Goal: Information Seeking & Learning: Learn about a topic

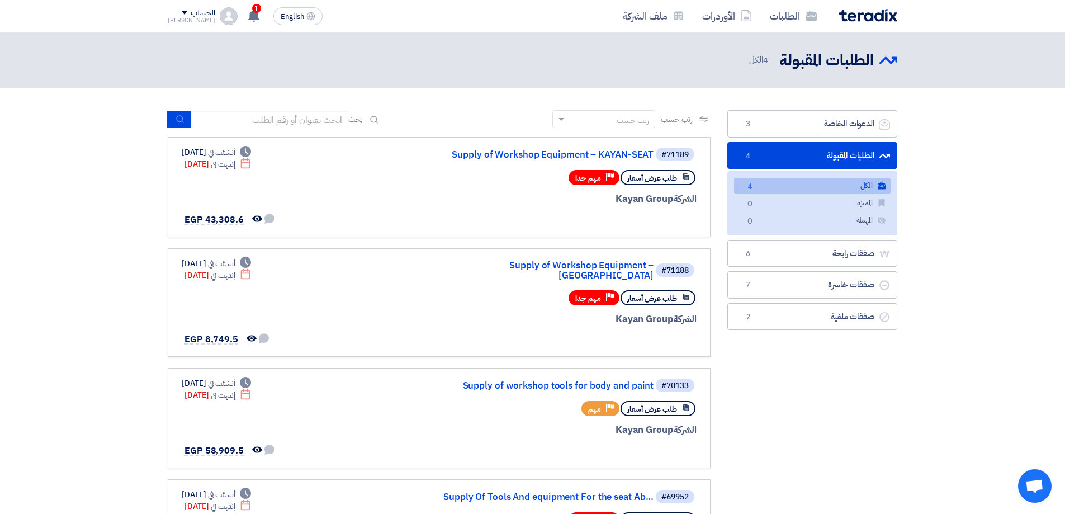
click at [824, 152] on link "الطلبات المقبولة الطلبات المقبولة 4" at bounding box center [813, 155] width 170 height 27
click at [825, 131] on link "الدعوات الخاصة الدعوات الخاصة 3" at bounding box center [813, 123] width 170 height 27
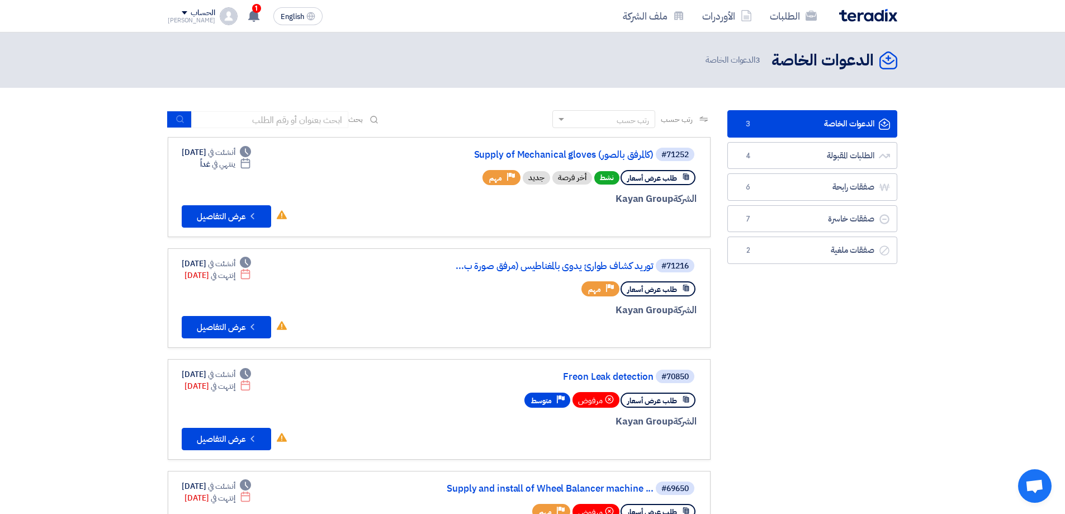
click at [837, 129] on link "الدعوات الخاصة الدعوات الخاصة 3" at bounding box center [813, 123] width 170 height 27
click at [584, 158] on link "Supply of Mechanical gloves (كالمرفق بالصور)" at bounding box center [542, 155] width 224 height 10
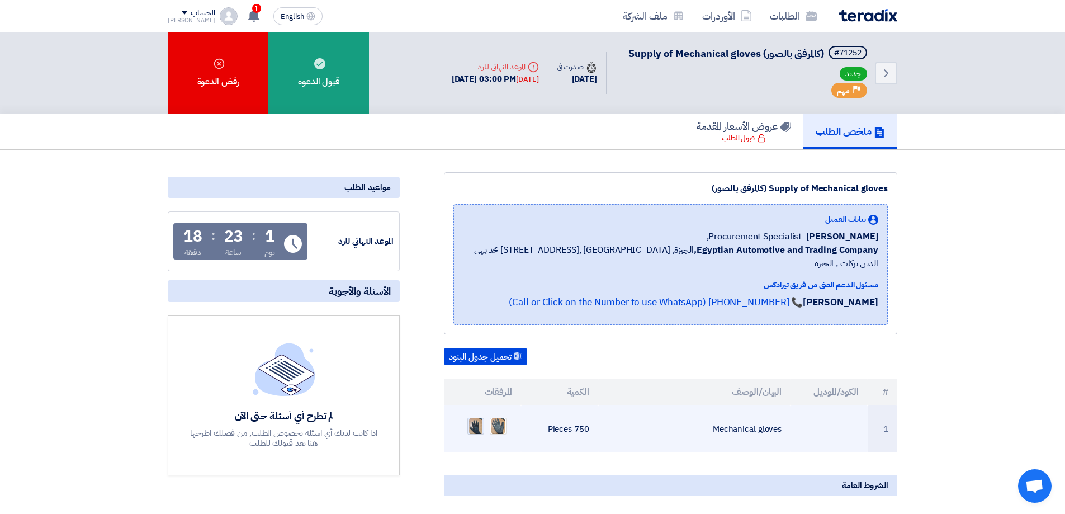
click at [477, 416] on img at bounding box center [476, 426] width 16 height 20
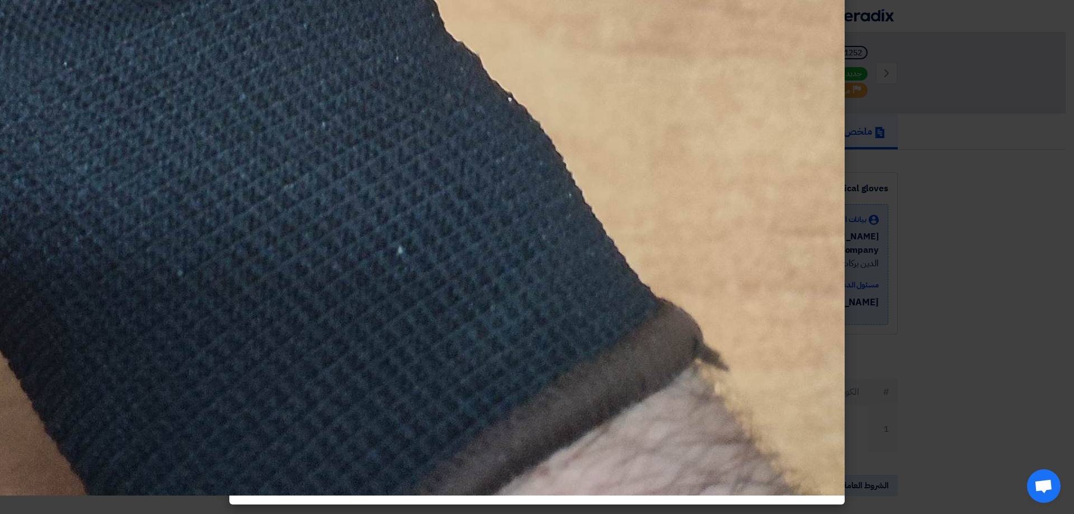
scroll to position [1311, 0]
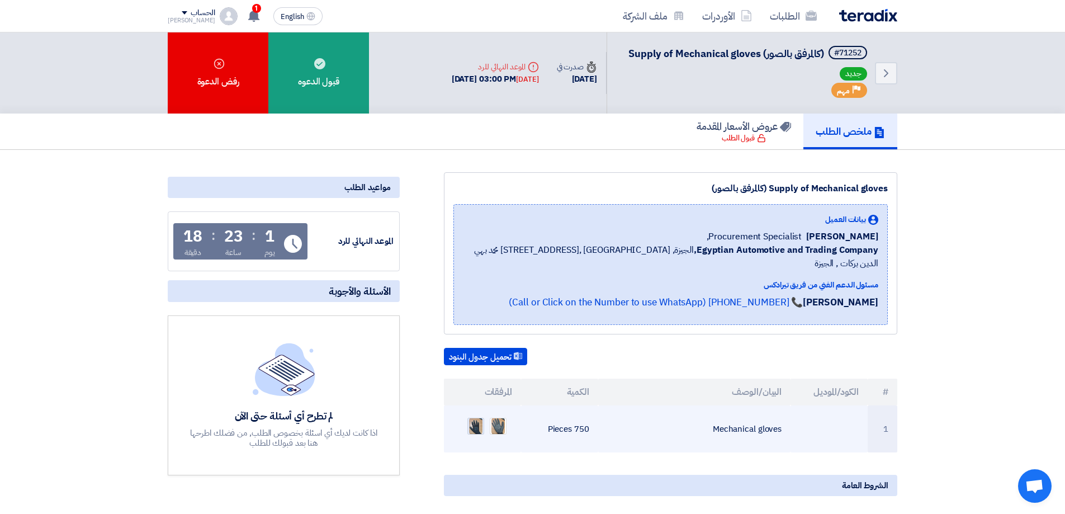
click at [477, 418] on img at bounding box center [476, 426] width 16 height 20
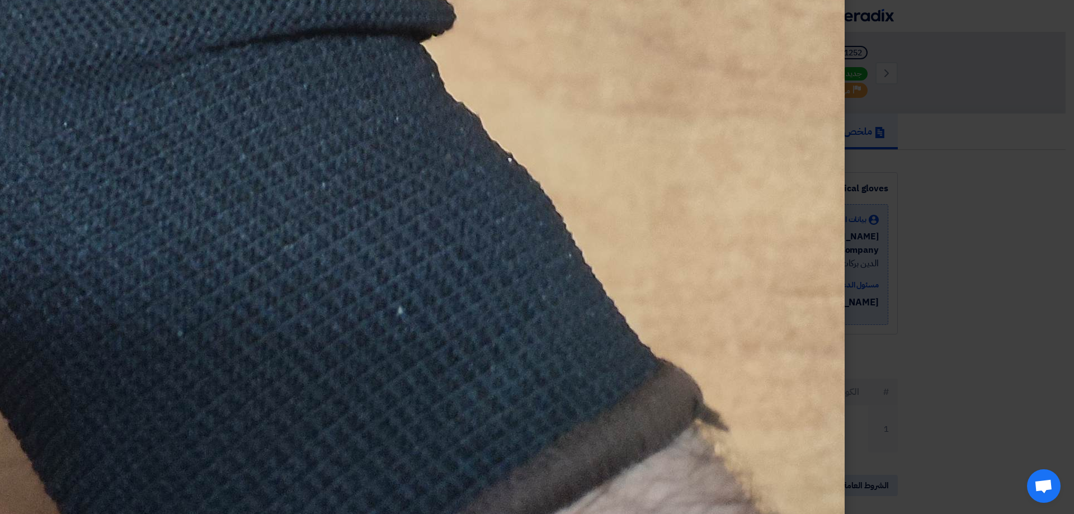
scroll to position [1649, 0]
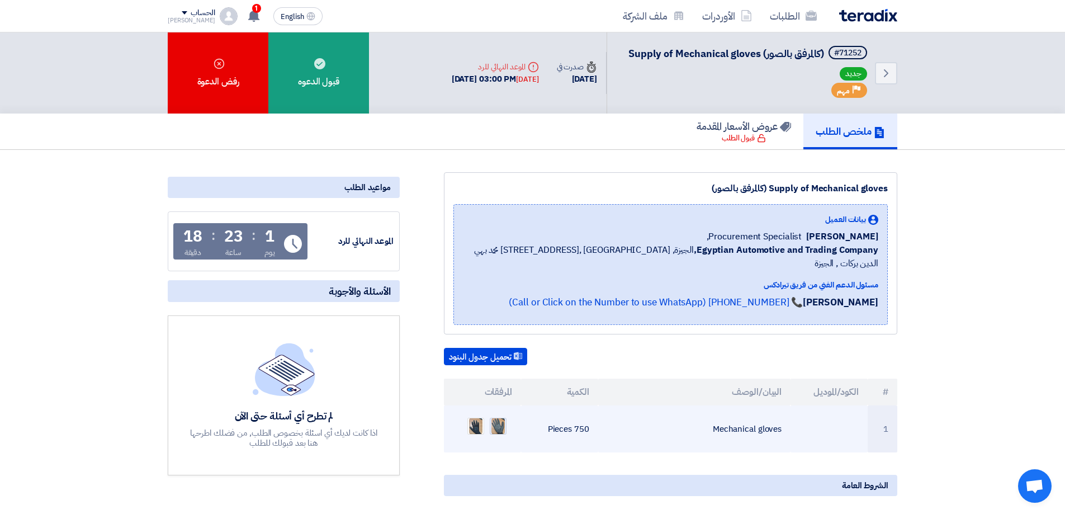
click at [505, 416] on img at bounding box center [498, 426] width 16 height 20
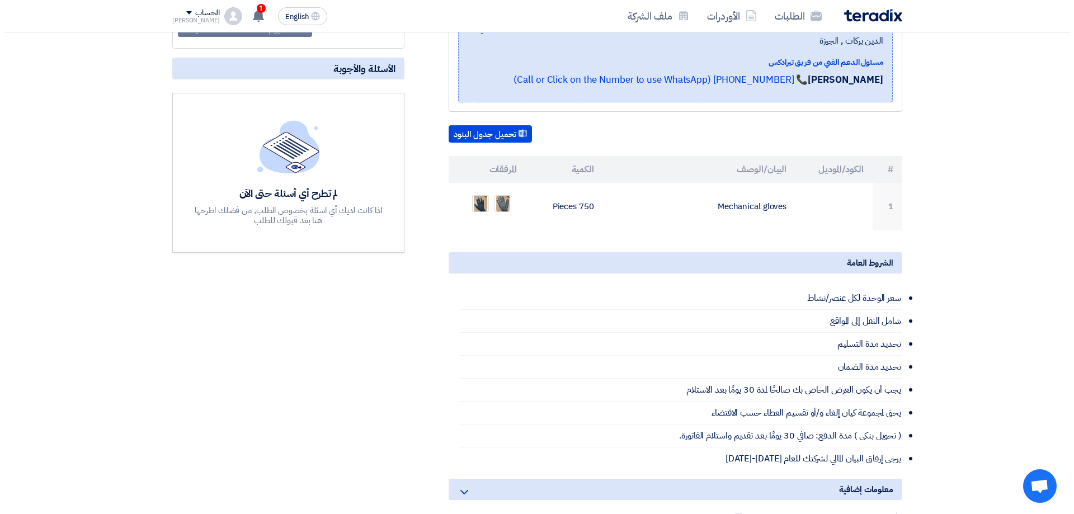
scroll to position [224, 0]
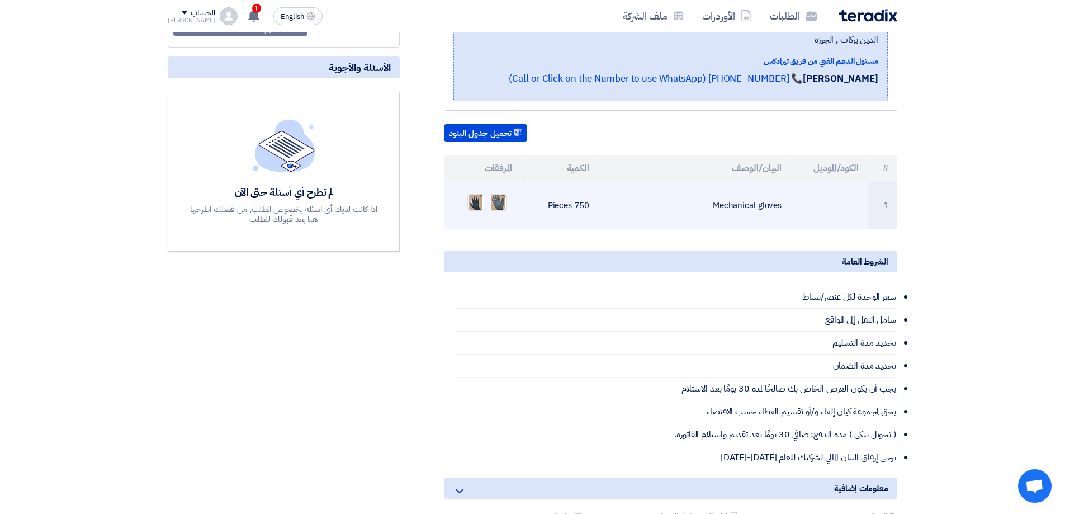
click at [455, 197] on ul at bounding box center [482, 202] width 59 height 28
click at [468, 192] on img at bounding box center [476, 202] width 16 height 20
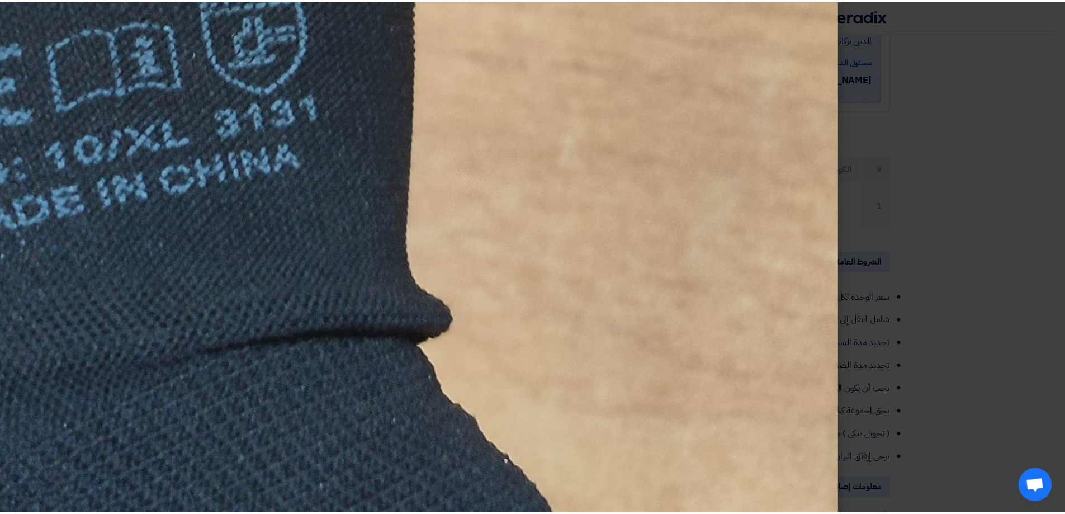
scroll to position [949, 0]
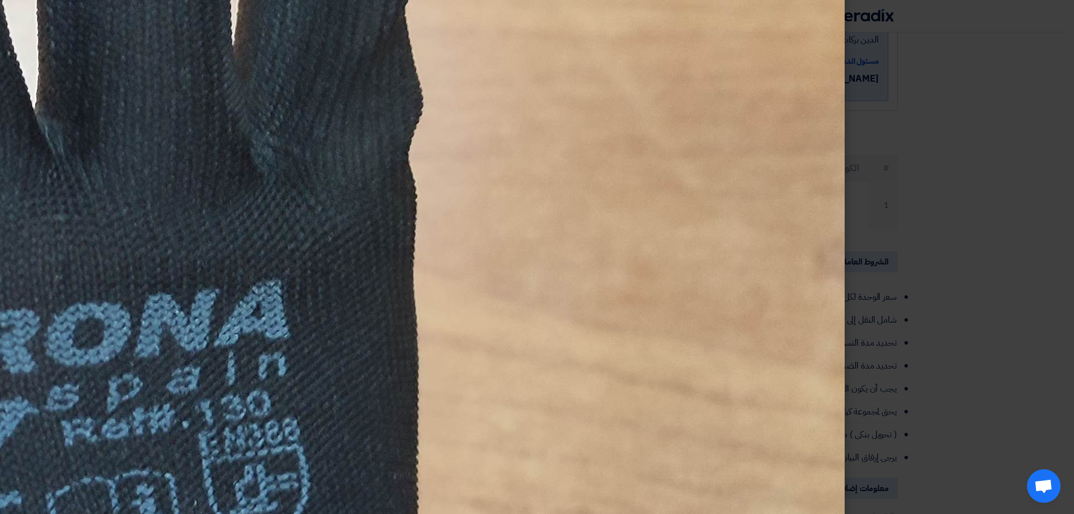
click at [302, 150] on img at bounding box center [6, 188] width 1678 height 2237
click at [971, 255] on modal-container at bounding box center [537, 257] width 1074 height 514
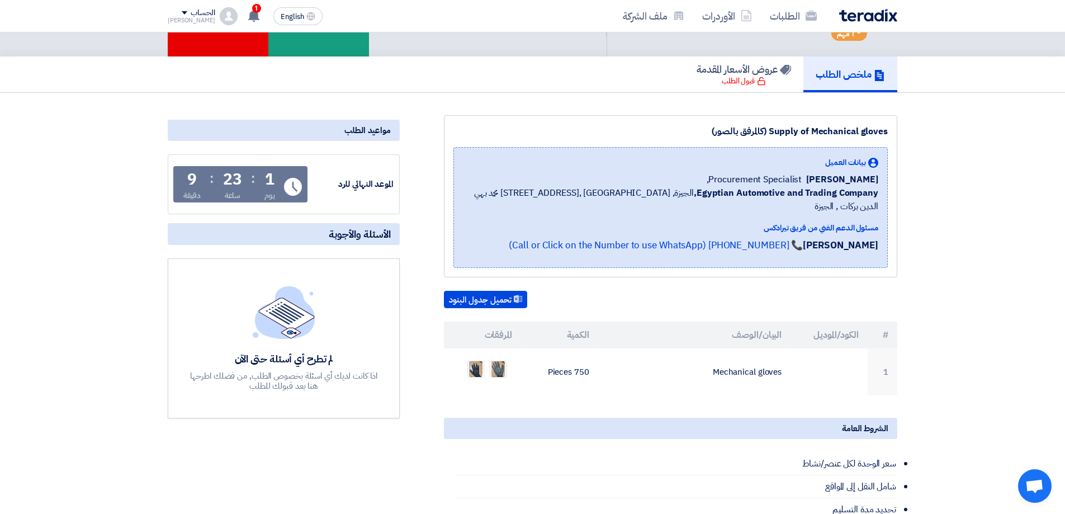
scroll to position [56, 0]
